Goal: Check status: Check status

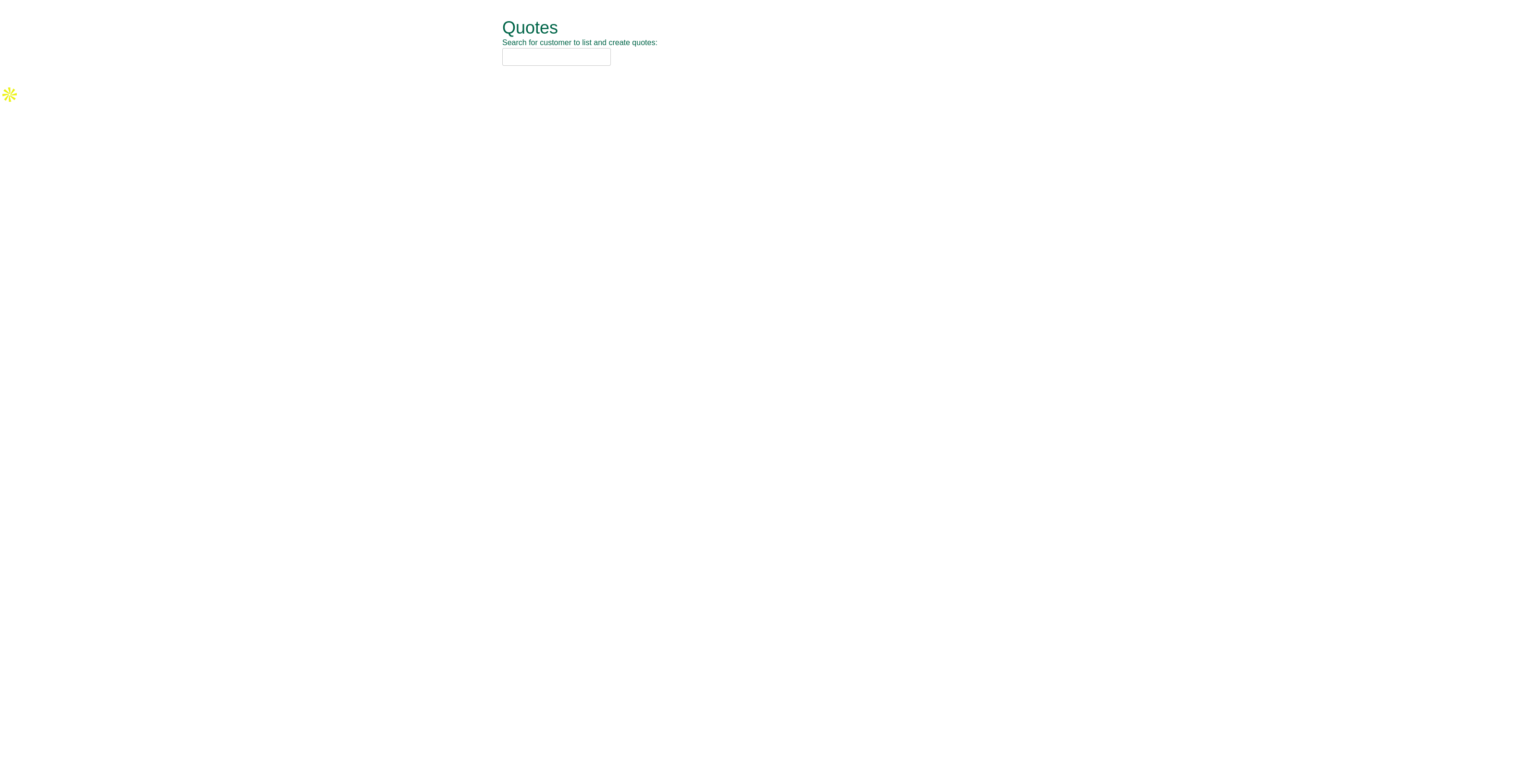
drag, startPoint x: 514, startPoint y: 56, endPoint x: 591, endPoint y: 62, distance: 77.2
click at [514, 56] on input "text" at bounding box center [557, 56] width 109 height 17
type input "sage"
click at [602, 73] on div "SAGE (UK) LTD (DNN56)" at bounding box center [758, 73] width 499 height 10
click at [593, 52] on button "button" at bounding box center [585, 49] width 25 height 22
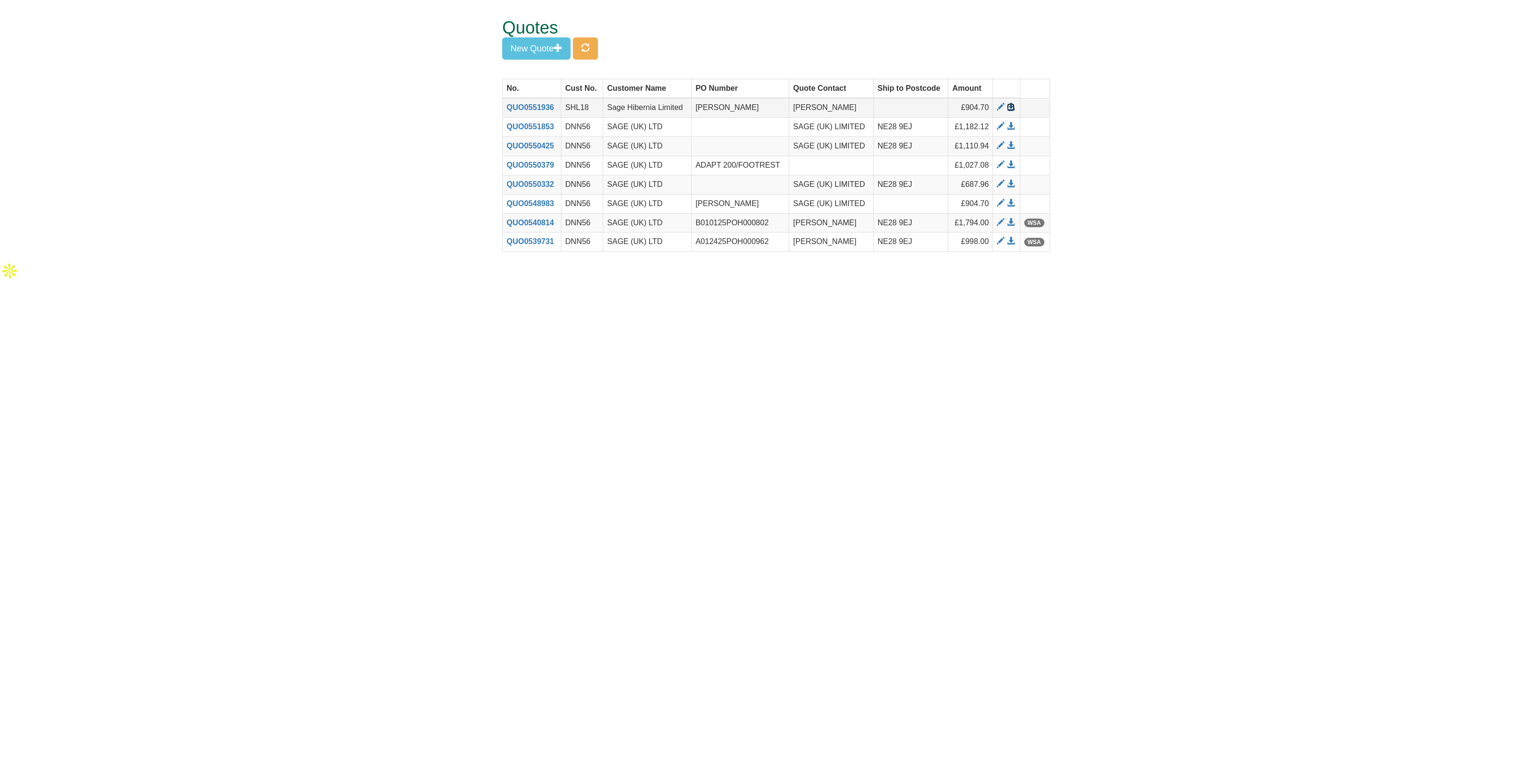
click at [1012, 105] on span at bounding box center [1010, 107] width 8 height 8
click at [1012, 200] on span at bounding box center [1010, 203] width 8 height 8
drag, startPoint x: 558, startPoint y: 201, endPoint x: 506, endPoint y: 203, distance: 52.0
click at [506, 203] on th "QUO0548983" at bounding box center [532, 204] width 59 height 20
copy link "QUO0548983"
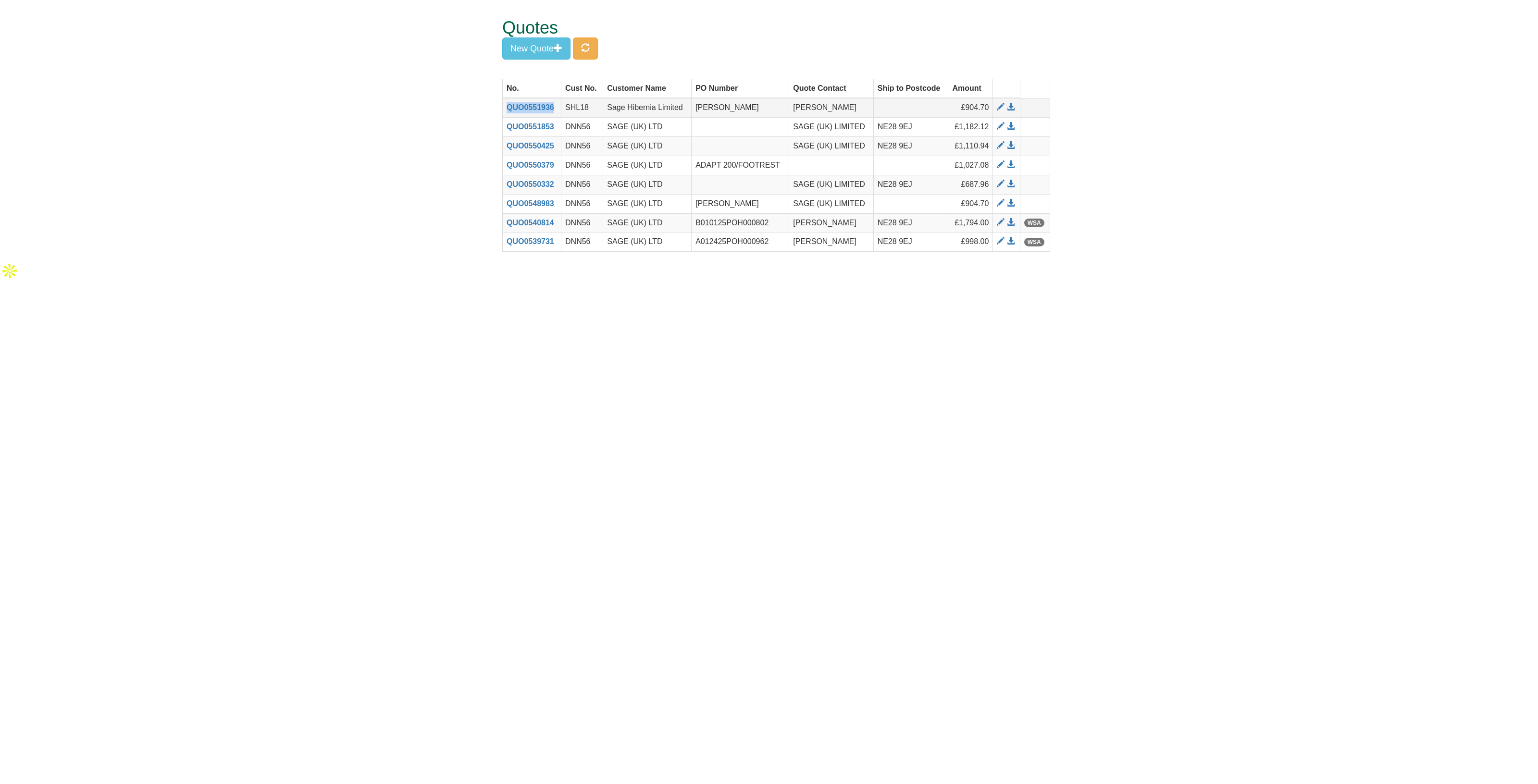
drag, startPoint x: 559, startPoint y: 107, endPoint x: 505, endPoint y: 111, distance: 54.1
click at [505, 111] on th "QUO0551936" at bounding box center [532, 107] width 59 height 20
copy link "QUO0551936"
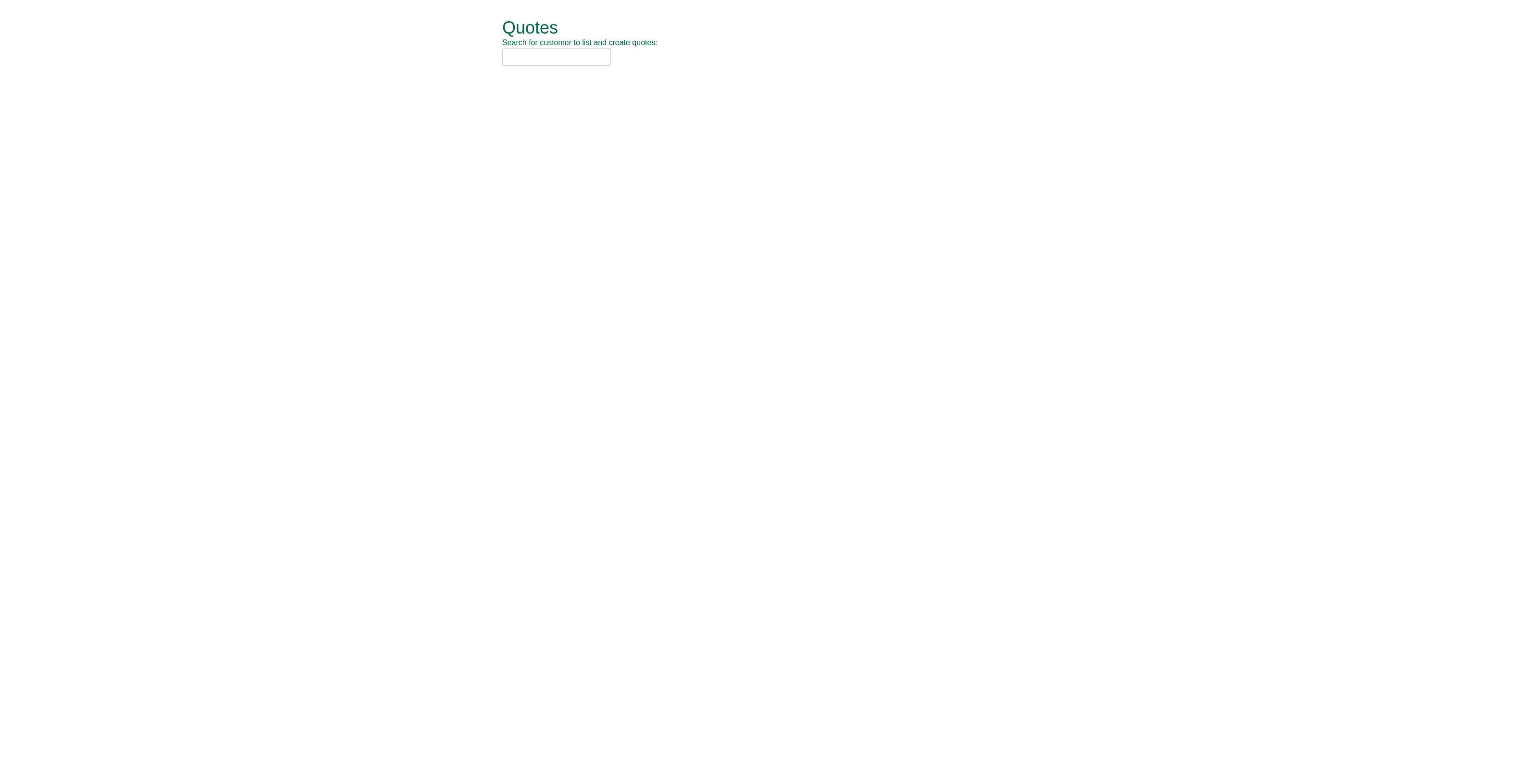
click at [527, 56] on input "text" at bounding box center [557, 56] width 109 height 17
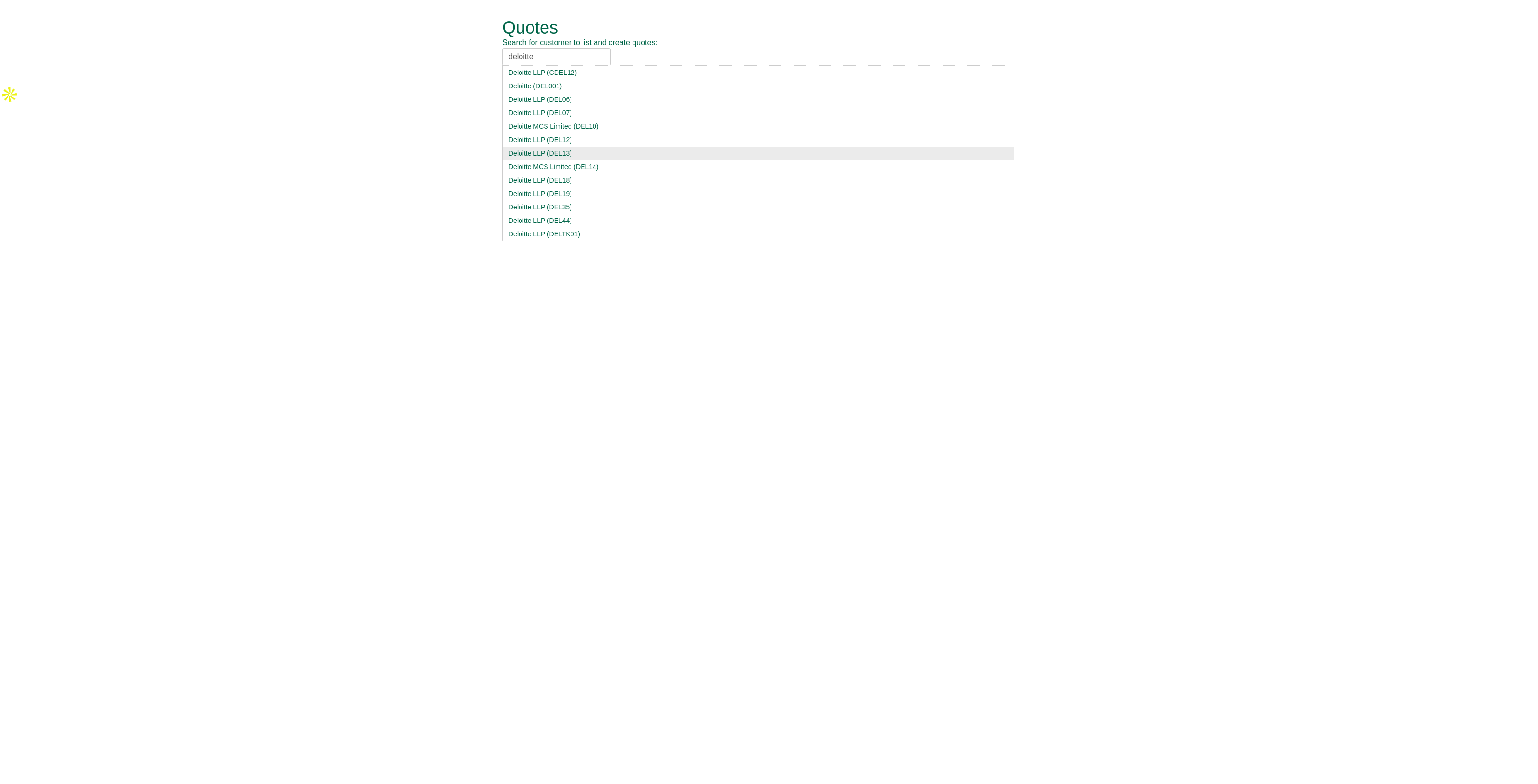
type input "deloitte"
click at [579, 152] on div "Deloitte LLP (DEL13)" at bounding box center [758, 153] width 499 height 10
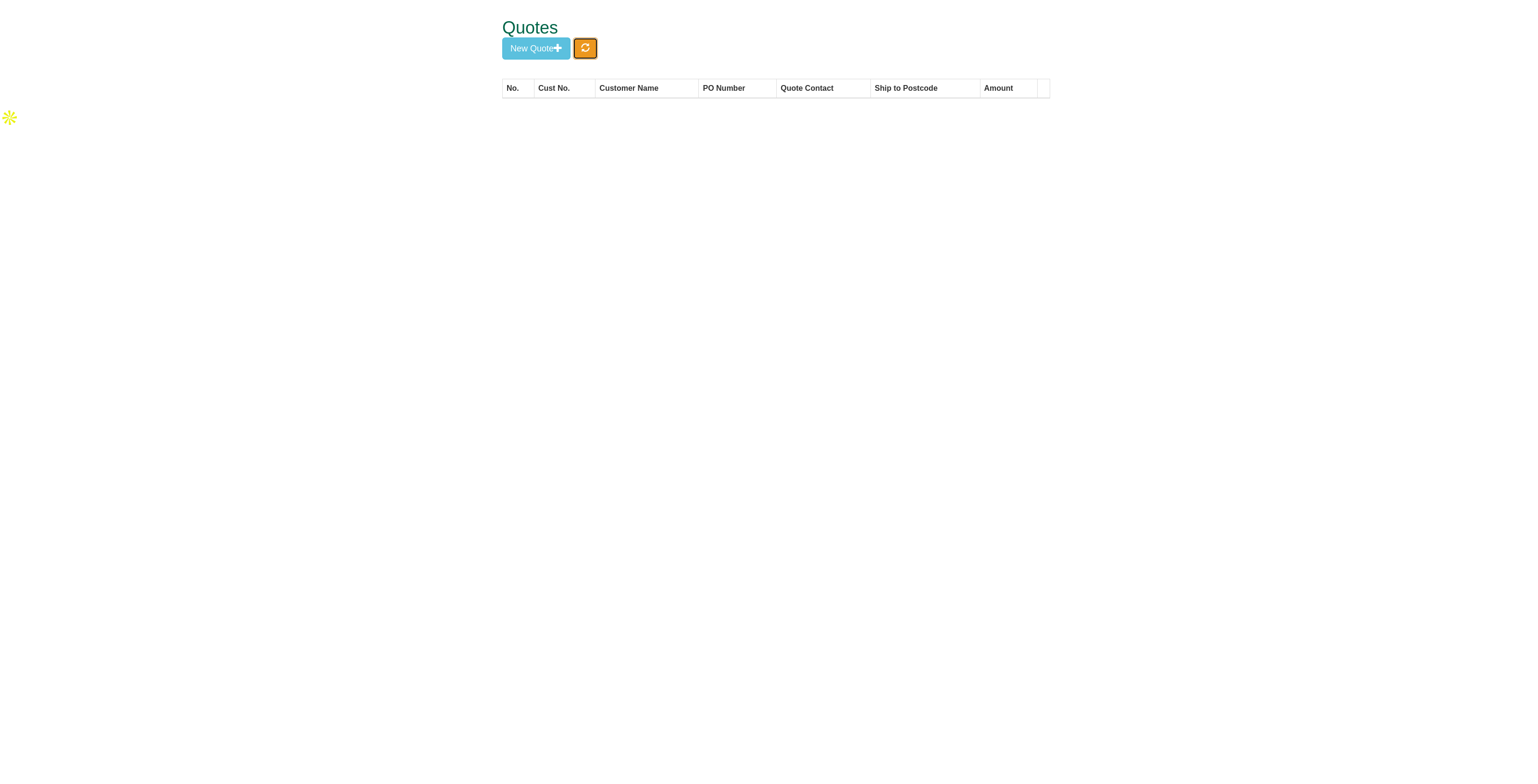
click at [592, 55] on button "button" at bounding box center [585, 49] width 25 height 22
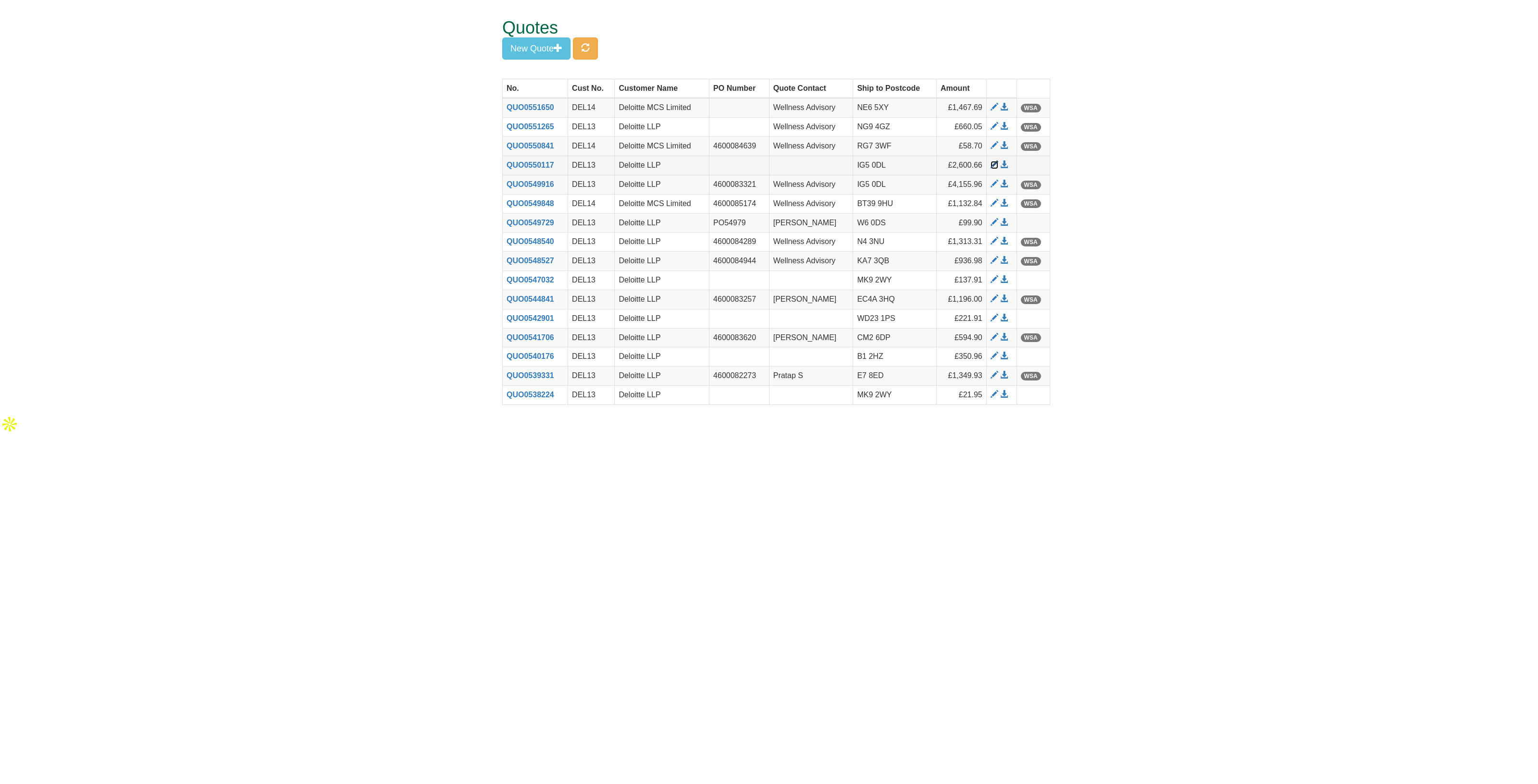
click at [992, 165] on span at bounding box center [994, 165] width 8 height 8
click at [992, 163] on span at bounding box center [994, 165] width 8 height 8
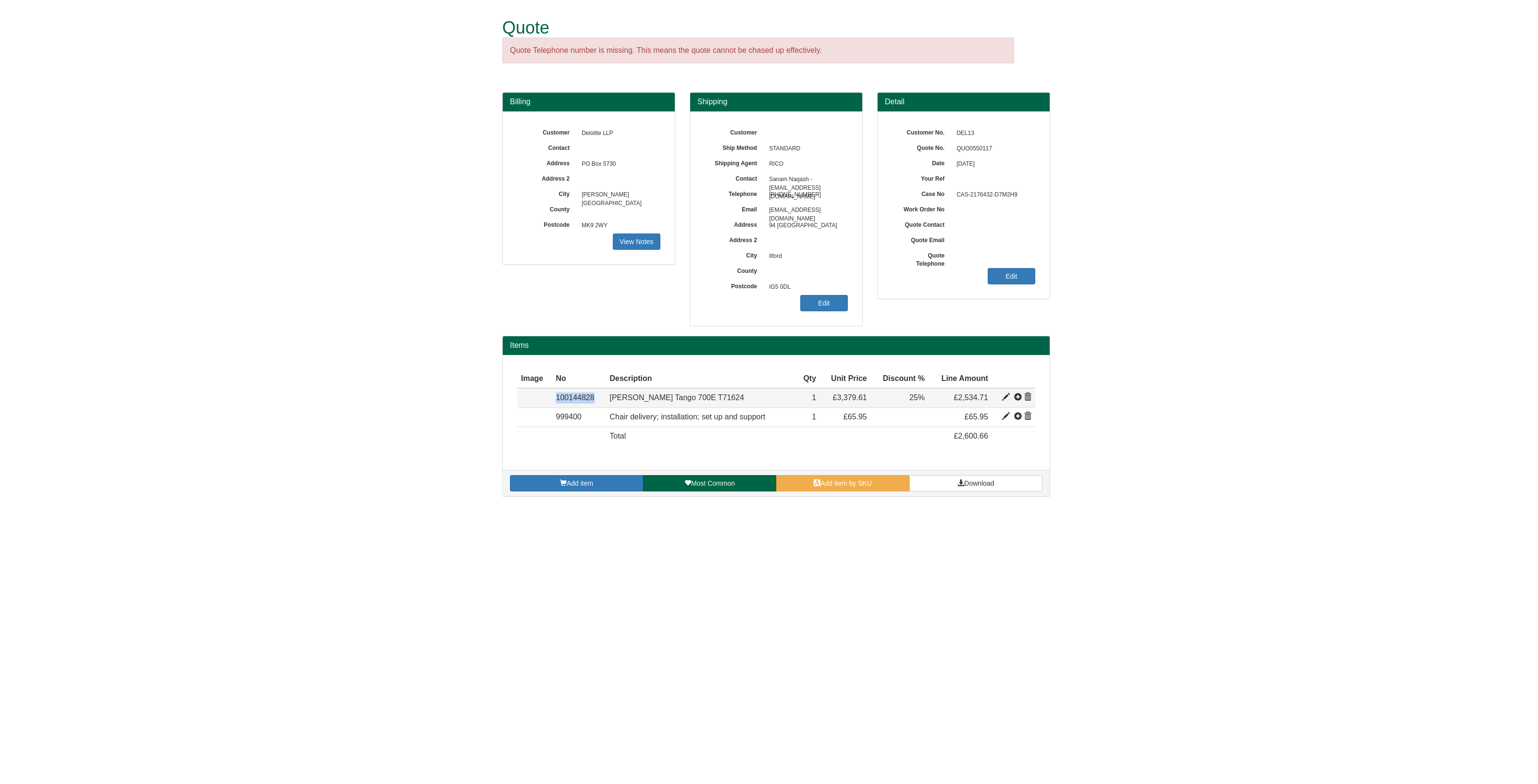
drag, startPoint x: 565, startPoint y: 400, endPoint x: 551, endPoint y: 402, distance: 14.1
click at [551, 402] on tr "Item 100144828 VELA Tango 700E T71624 Renewed Loop 60341 Dark Grey 3379.61 1 £3…" at bounding box center [776, 398] width 518 height 20
click at [327, 149] on form "Quote Quote Telephone number is missing. This means the quote cannot be chased …" at bounding box center [769, 253] width 1538 height 506
